Goal: Task Accomplishment & Management: Use online tool/utility

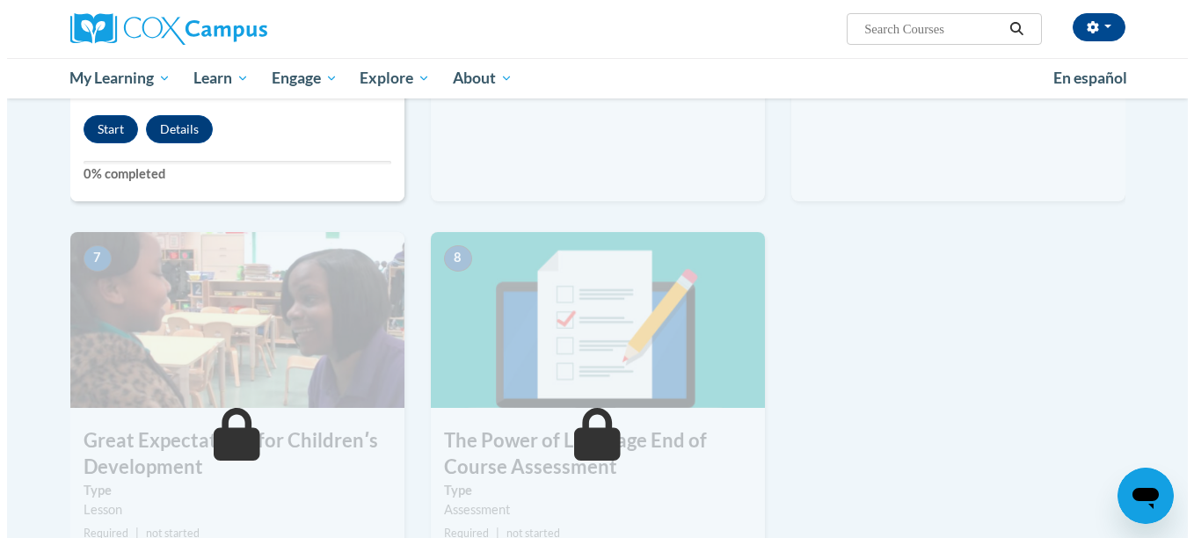
scroll to position [1055, 0]
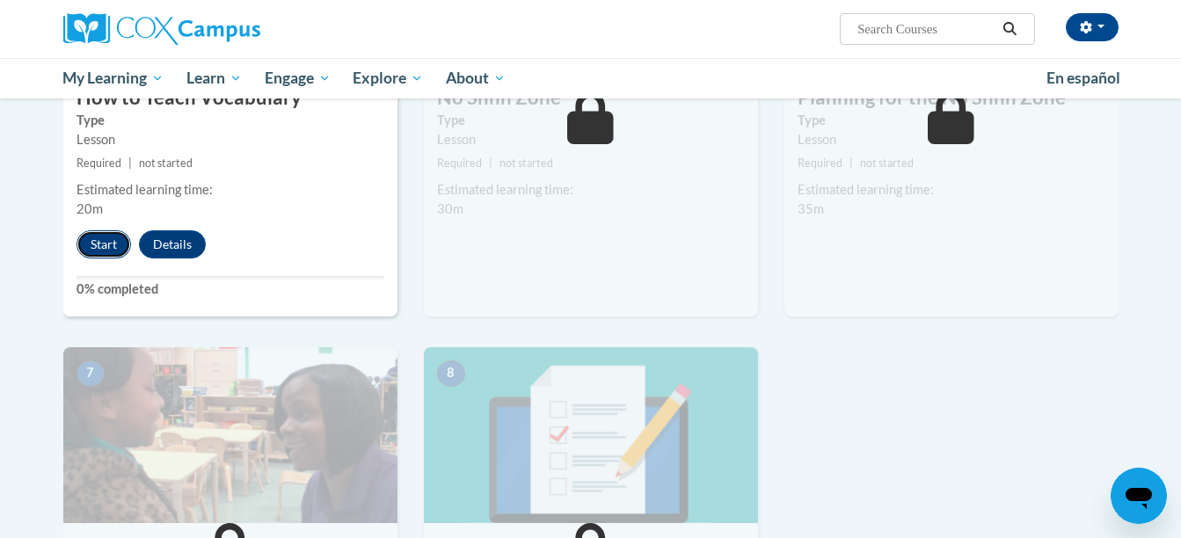
click at [96, 247] on button "Start" at bounding box center [103, 244] width 55 height 28
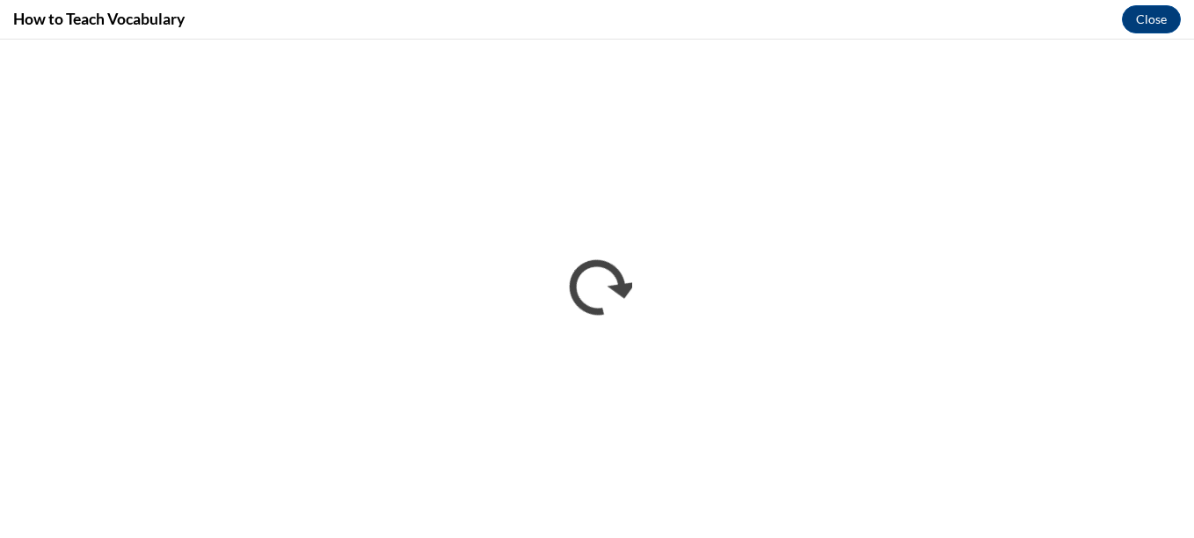
scroll to position [0, 0]
